Goal: Transaction & Acquisition: Download file/media

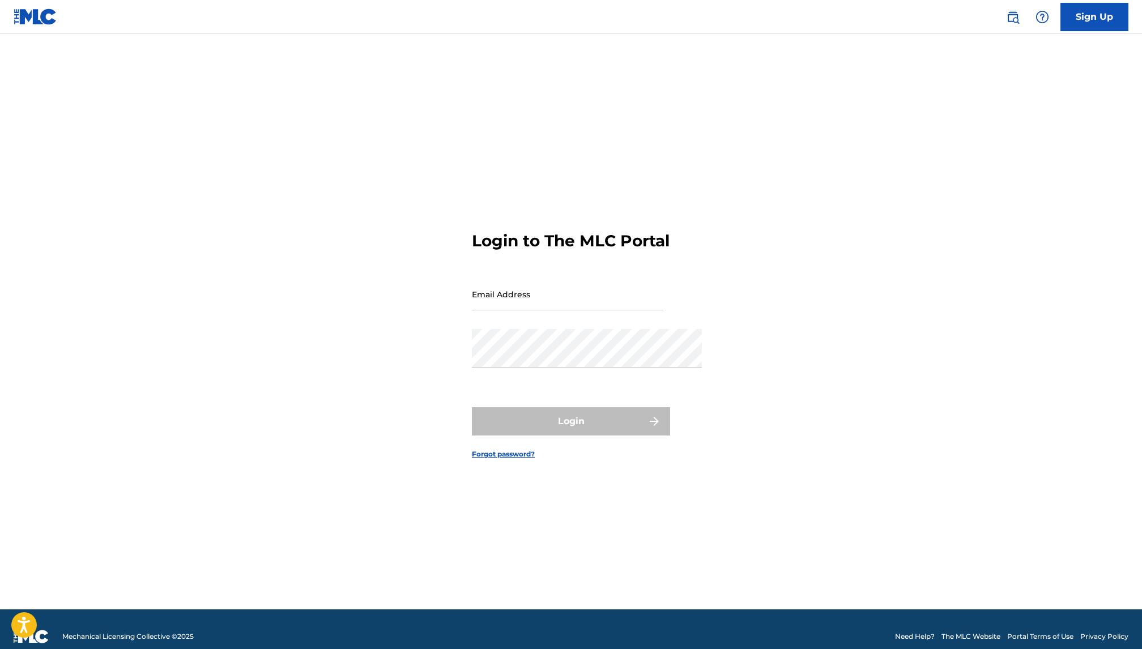
click at [524, 291] on input "Email Address" at bounding box center [567, 294] width 191 height 32
type input "c@[DOMAIN_NAME]"
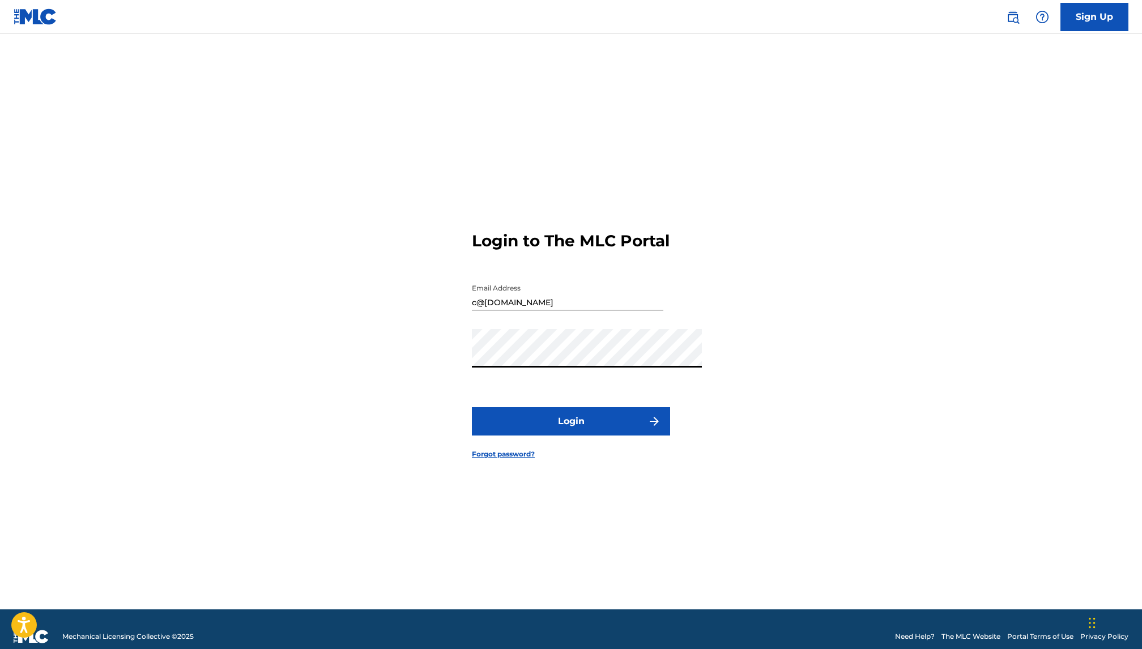
click at [528, 436] on button "Login" at bounding box center [571, 421] width 198 height 28
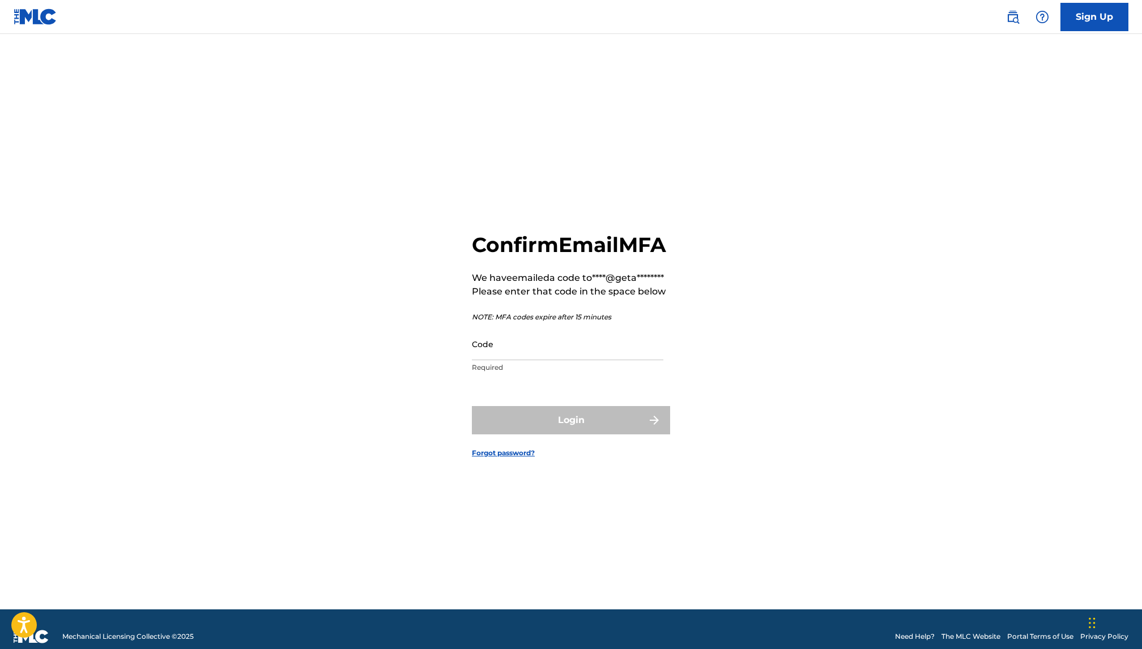
click at [547, 352] on input "Code" at bounding box center [567, 344] width 191 height 32
paste input "394733"
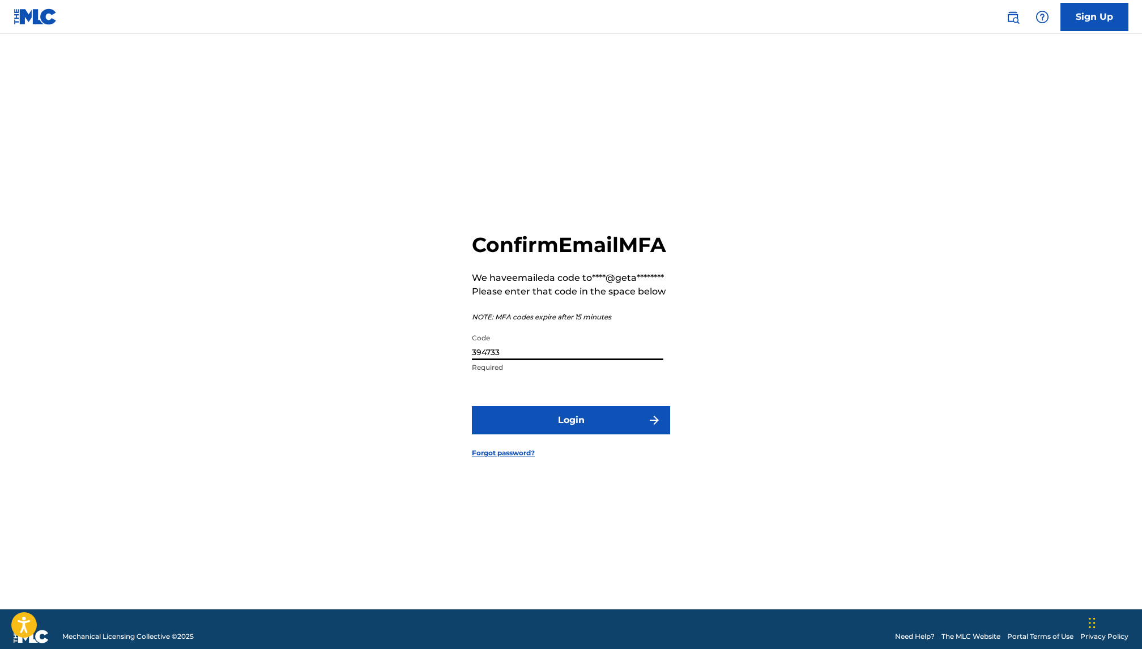
type input "394733"
click at [563, 422] on button "Login" at bounding box center [571, 420] width 198 height 28
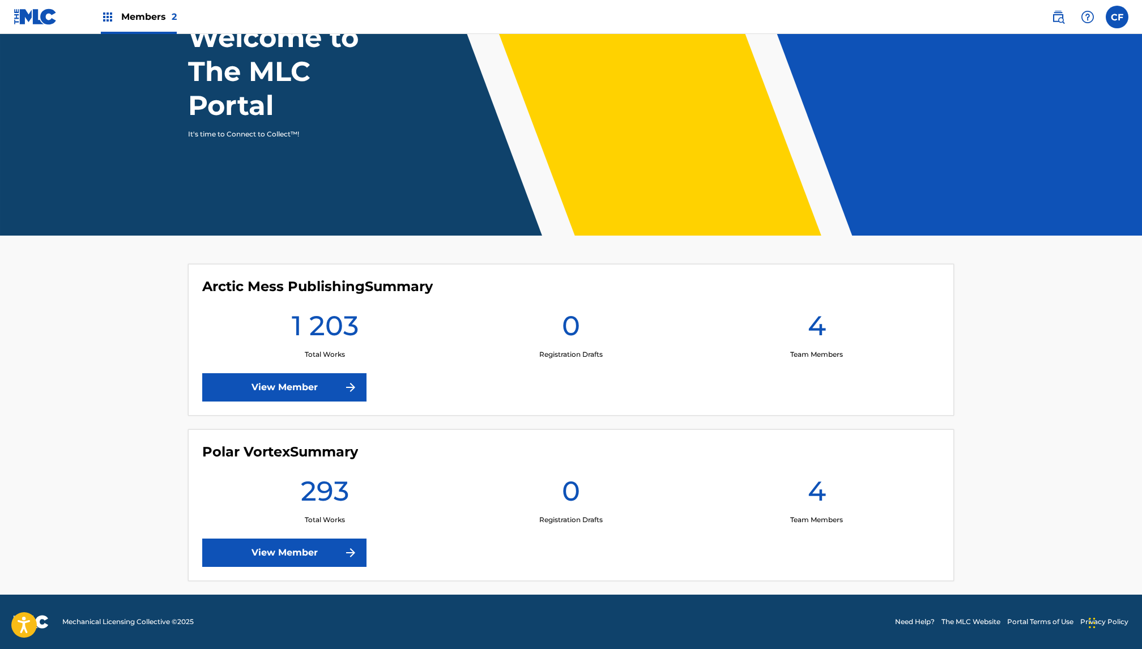
scroll to position [162, 0]
click at [237, 540] on link "View Member" at bounding box center [284, 553] width 164 height 28
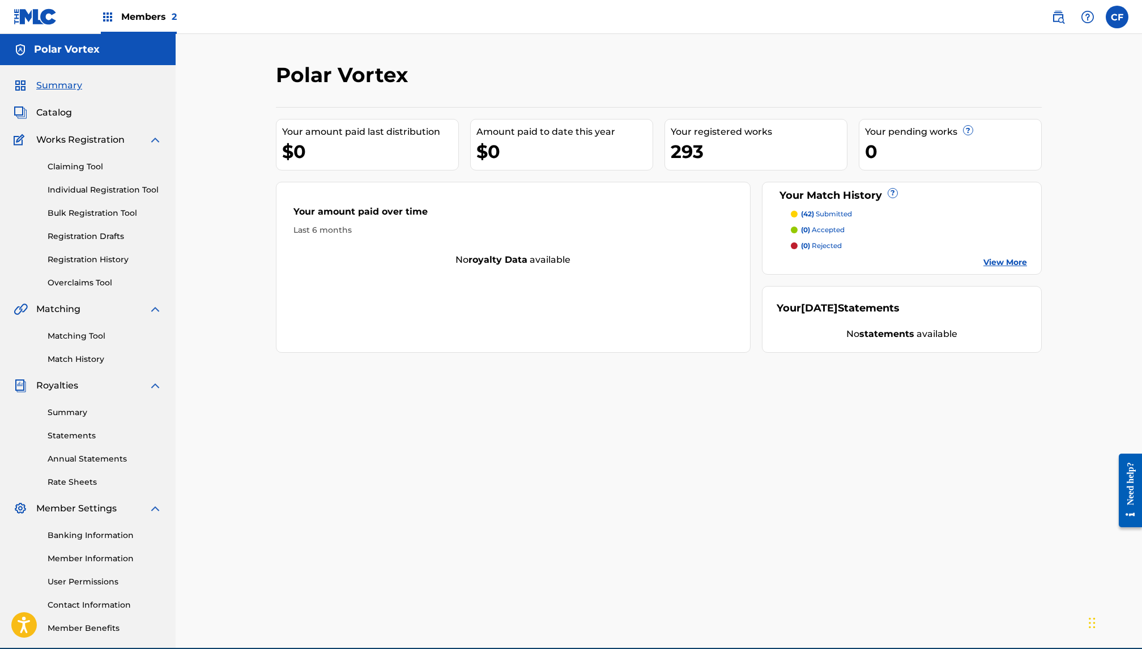
click at [114, 21] on img at bounding box center [108, 17] width 14 height 14
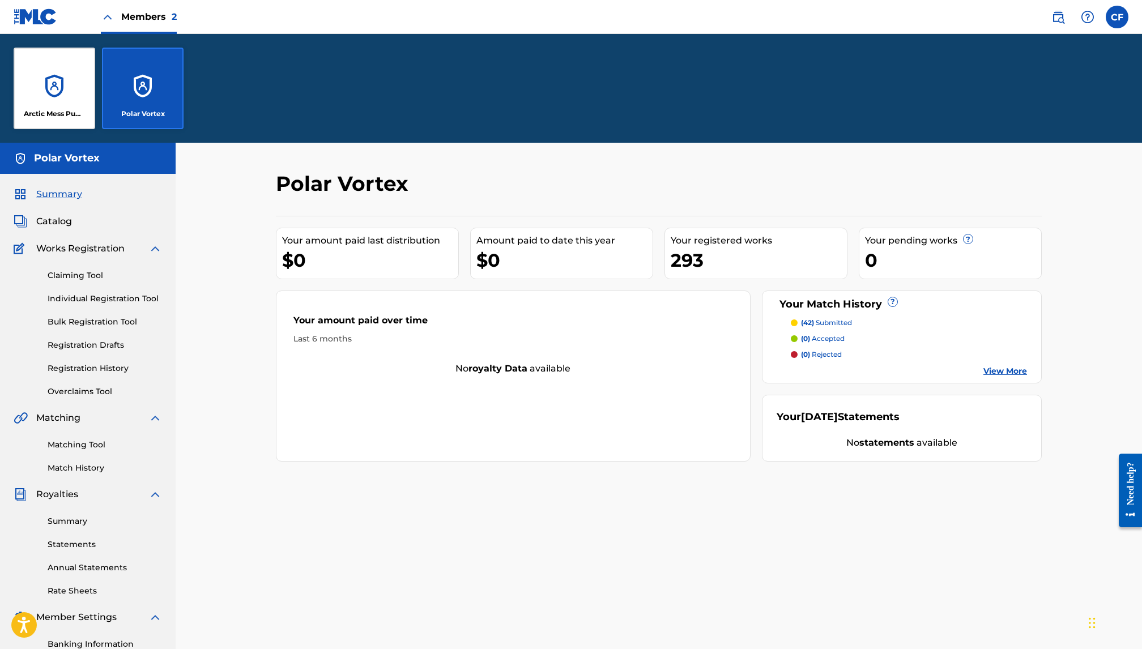
click at [63, 116] on div "Arctic Mess Publishing" at bounding box center [55, 89] width 82 height 82
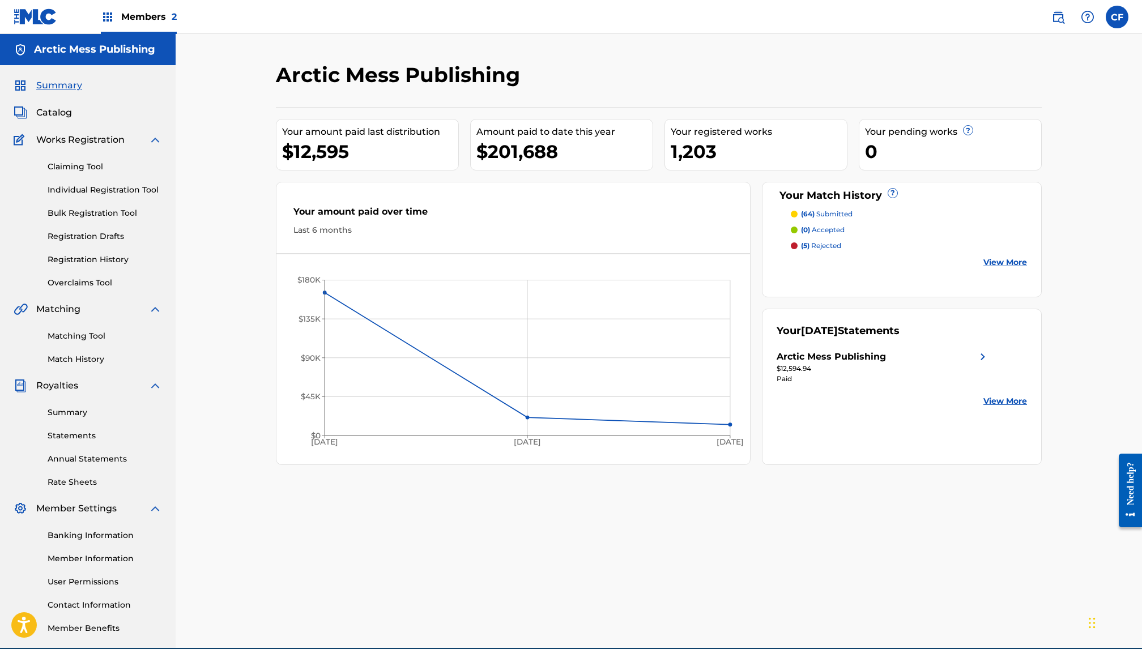
click at [87, 419] on link "Summary" at bounding box center [105, 413] width 114 height 12
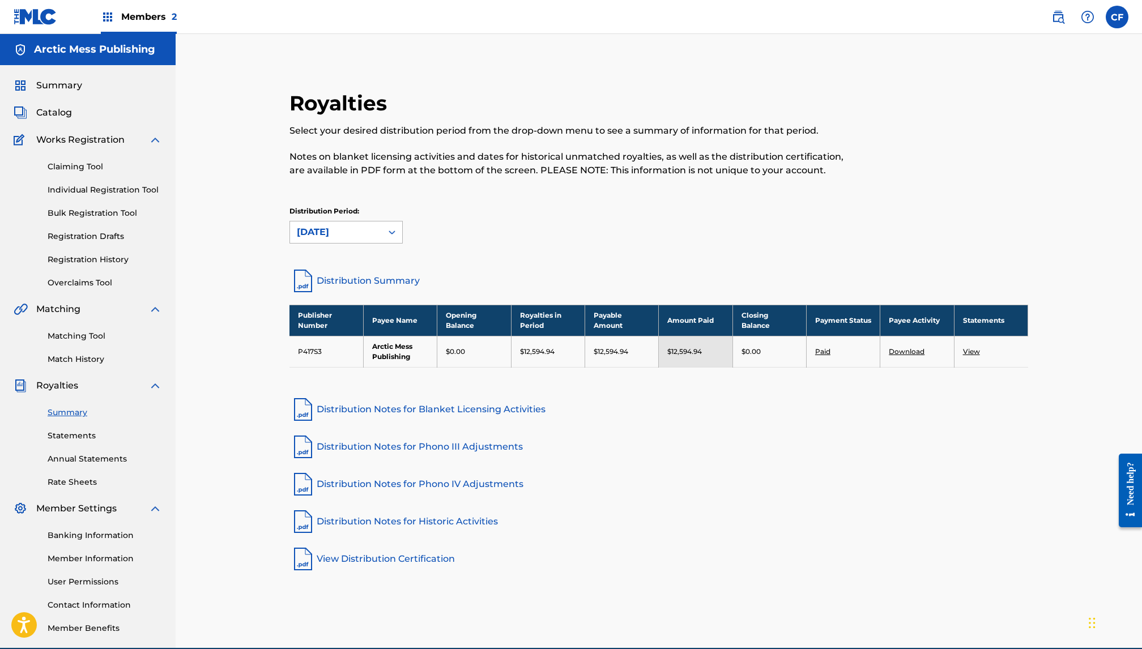
click at [326, 239] on div "[DATE]" at bounding box center [336, 232] width 78 height 14
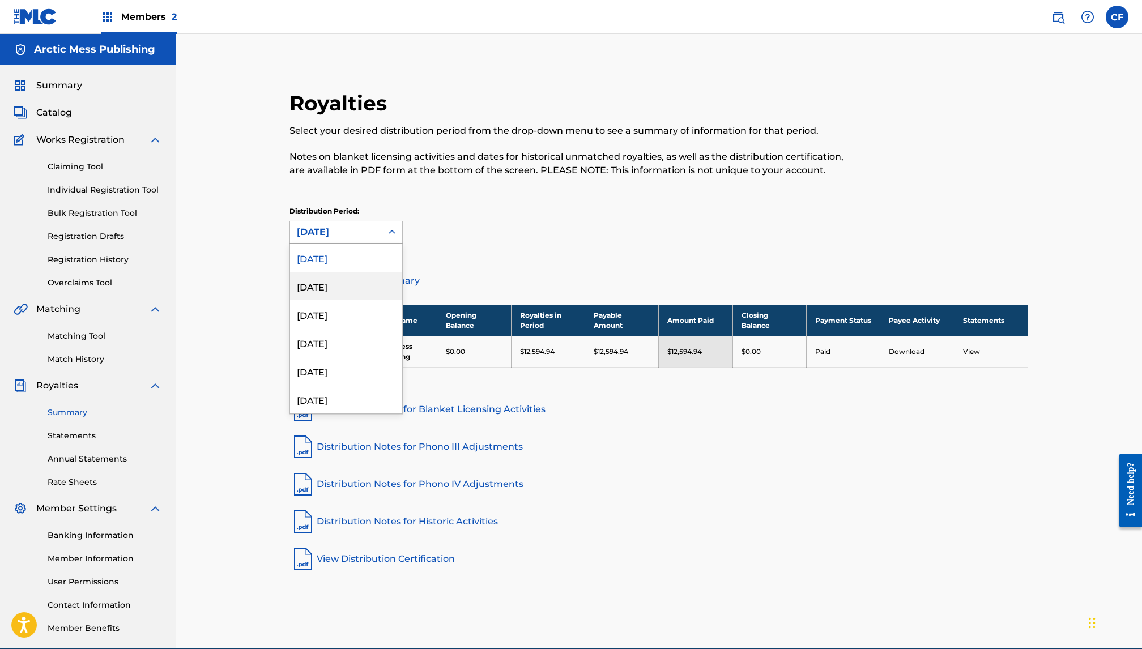
click at [320, 300] on div "[DATE]" at bounding box center [346, 286] width 112 height 28
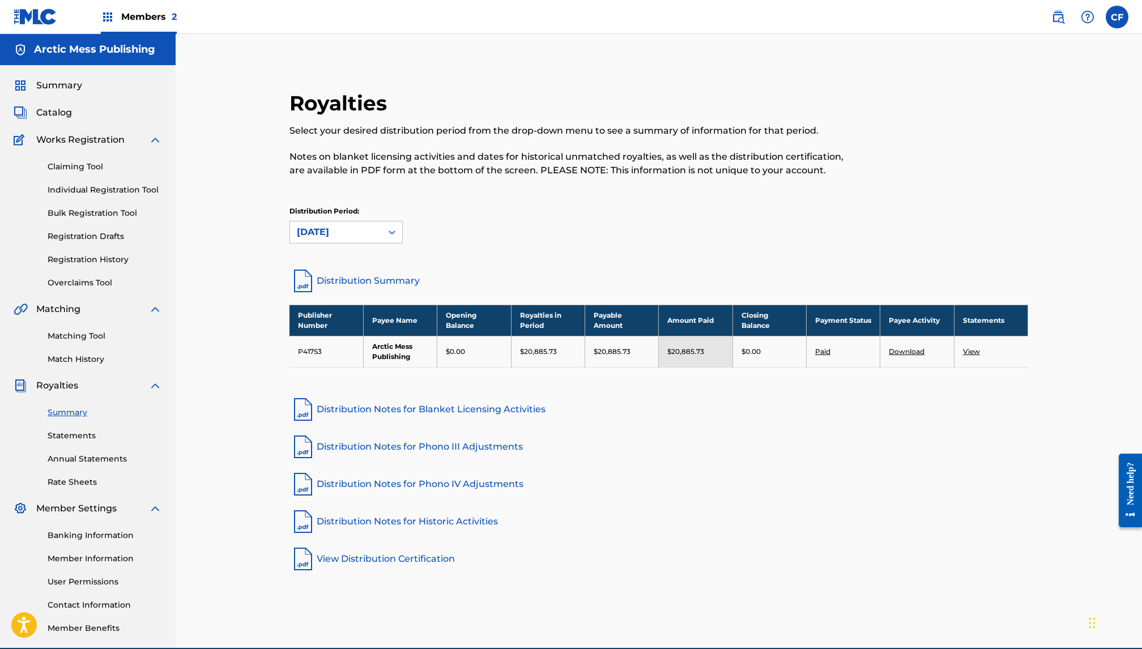
click at [327, 239] on div "[DATE]" at bounding box center [336, 232] width 78 height 14
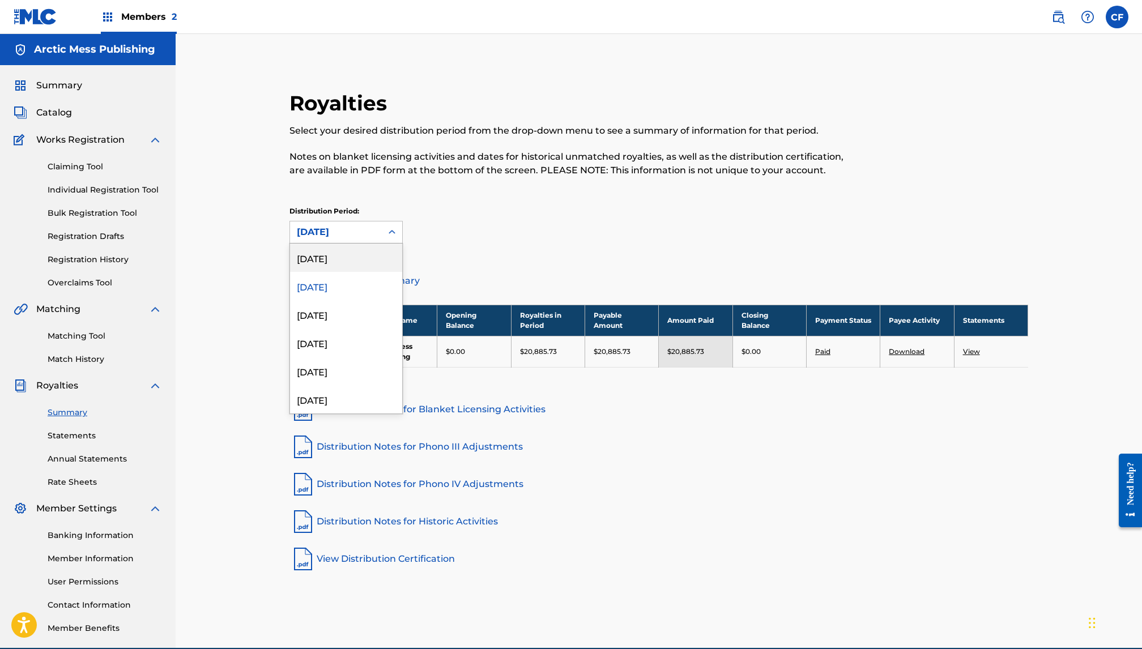
click at [320, 272] on div "[DATE]" at bounding box center [346, 258] width 112 height 28
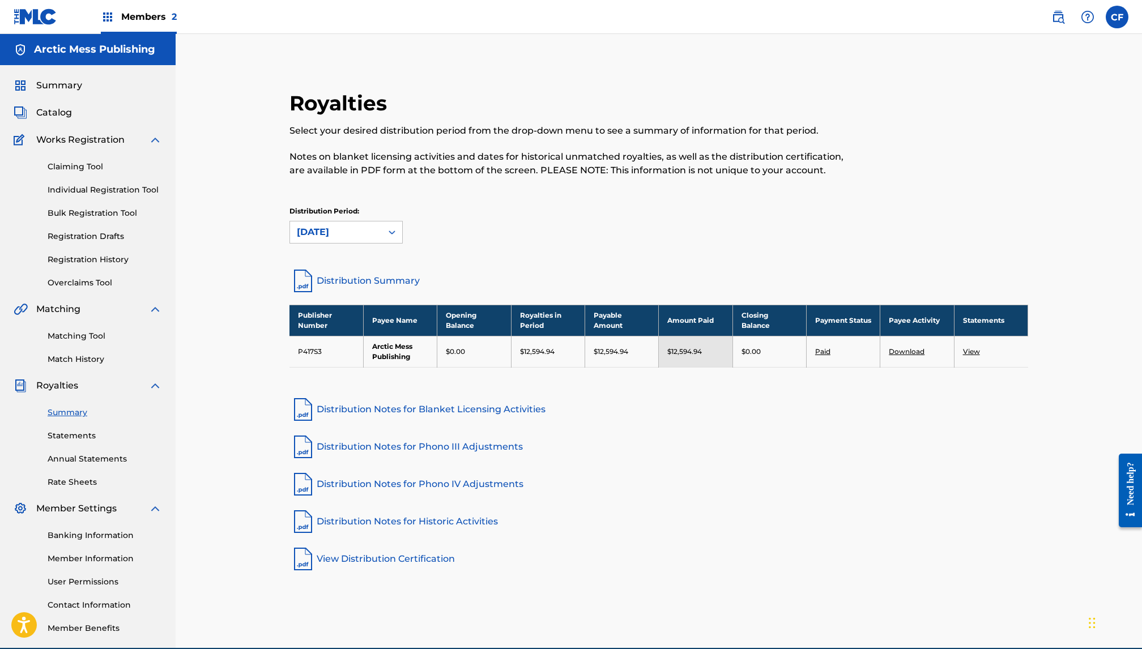
click at [925, 356] on link "Download" at bounding box center [907, 351] width 36 height 8
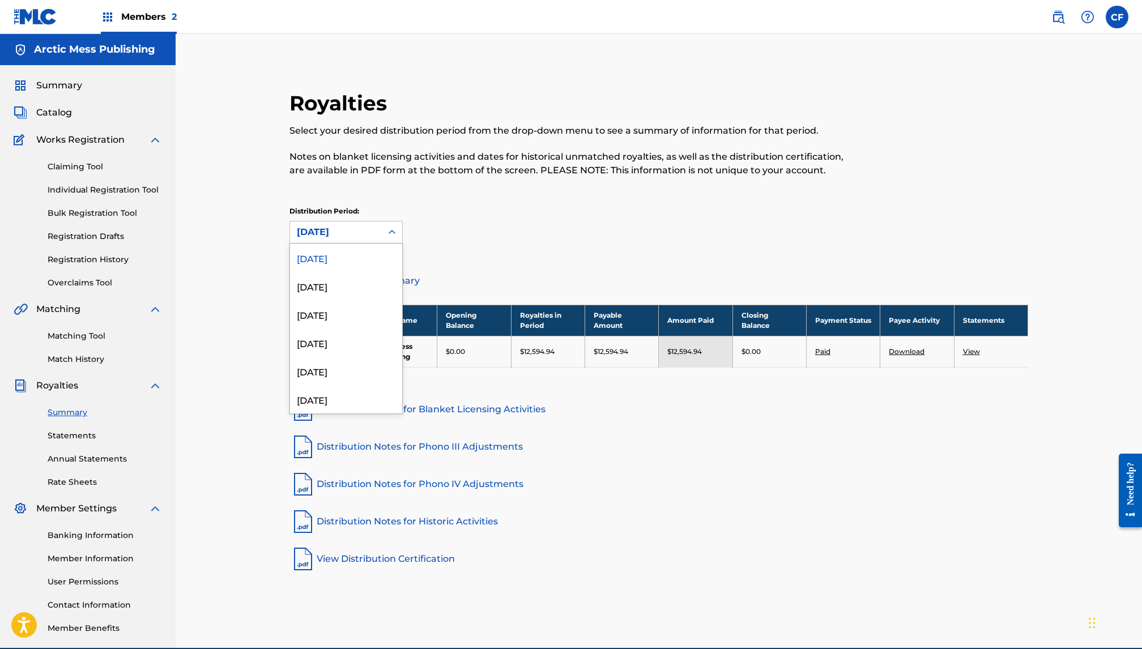
click at [341, 243] on div "[DATE]" at bounding box center [336, 233] width 92 height 22
click at [318, 385] on div "[DATE]" at bounding box center [346, 371] width 112 height 28
click at [298, 239] on div "[DATE]" at bounding box center [336, 232] width 78 height 14
click at [300, 357] on div "[DATE]" at bounding box center [346, 343] width 112 height 28
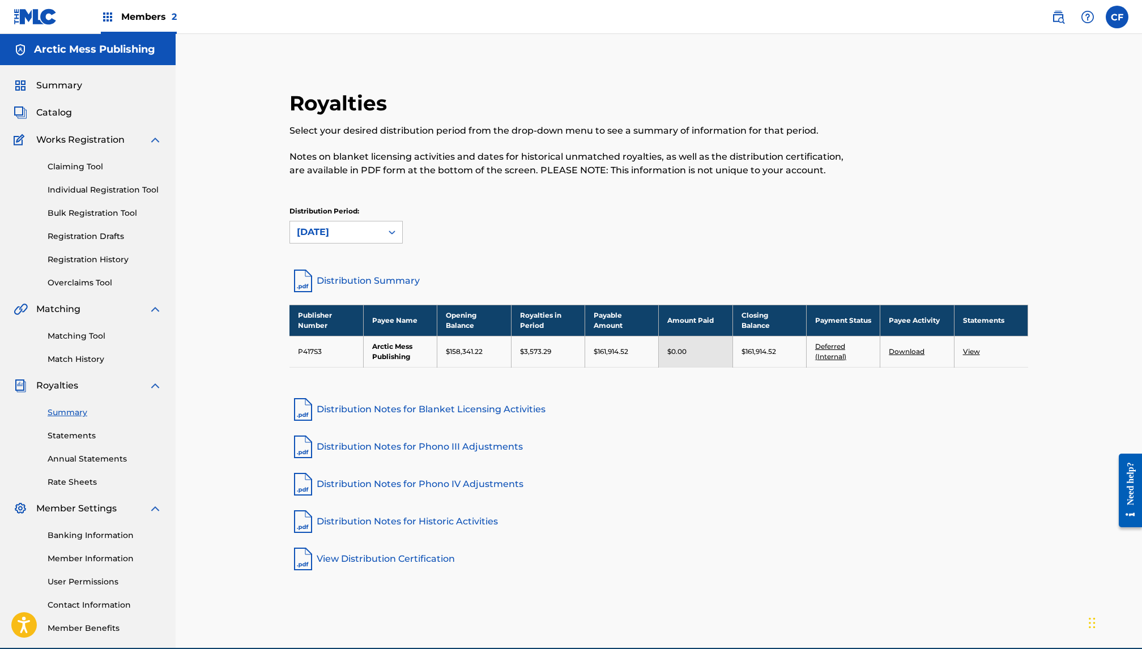
click at [153, 20] on span "Members 2" at bounding box center [149, 16] width 56 height 13
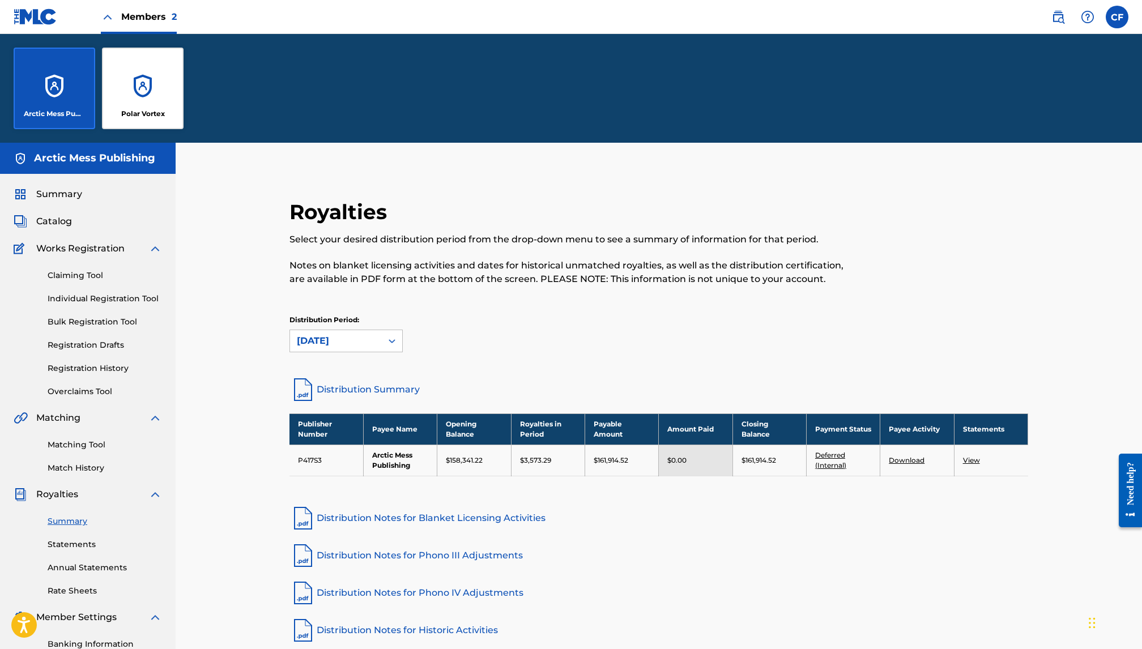
click at [159, 109] on div "Polar Vortex" at bounding box center [143, 89] width 82 height 82
